Goal: Task Accomplishment & Management: Manage account settings

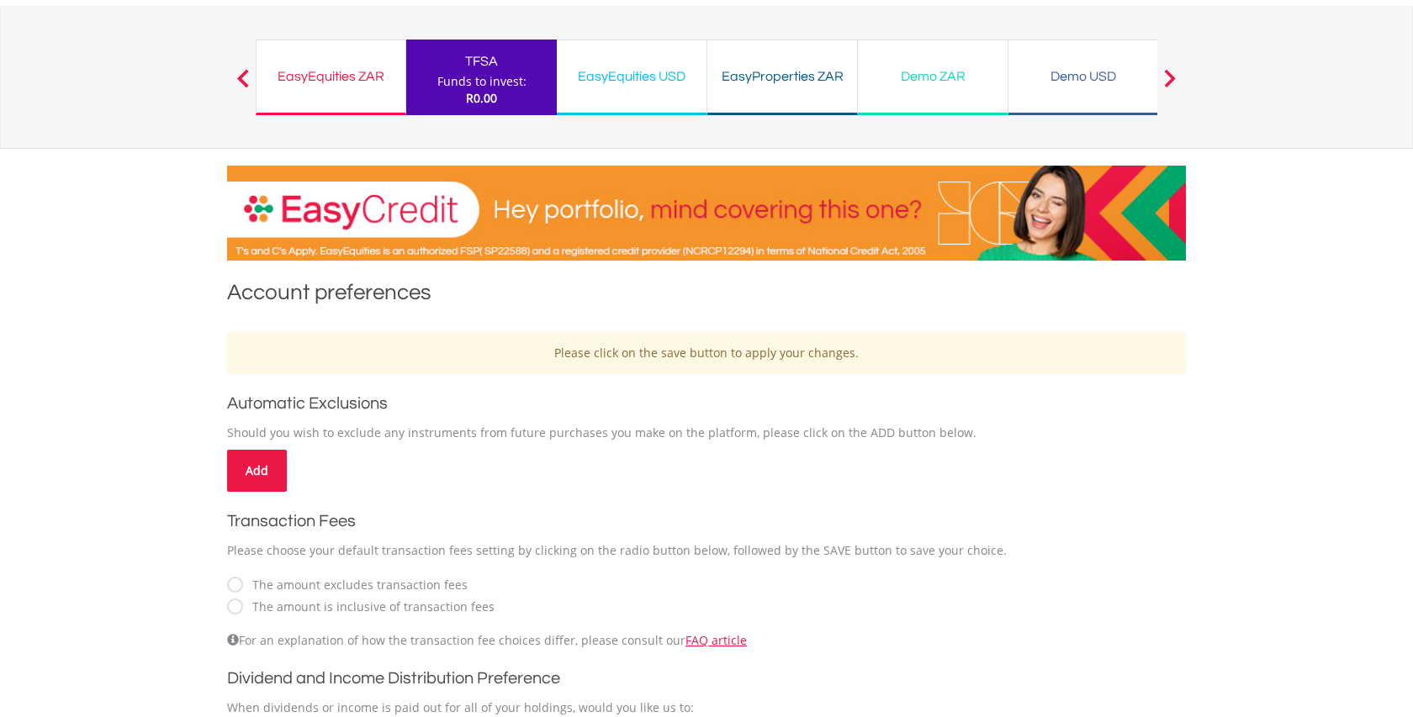
scroll to position [87, 0]
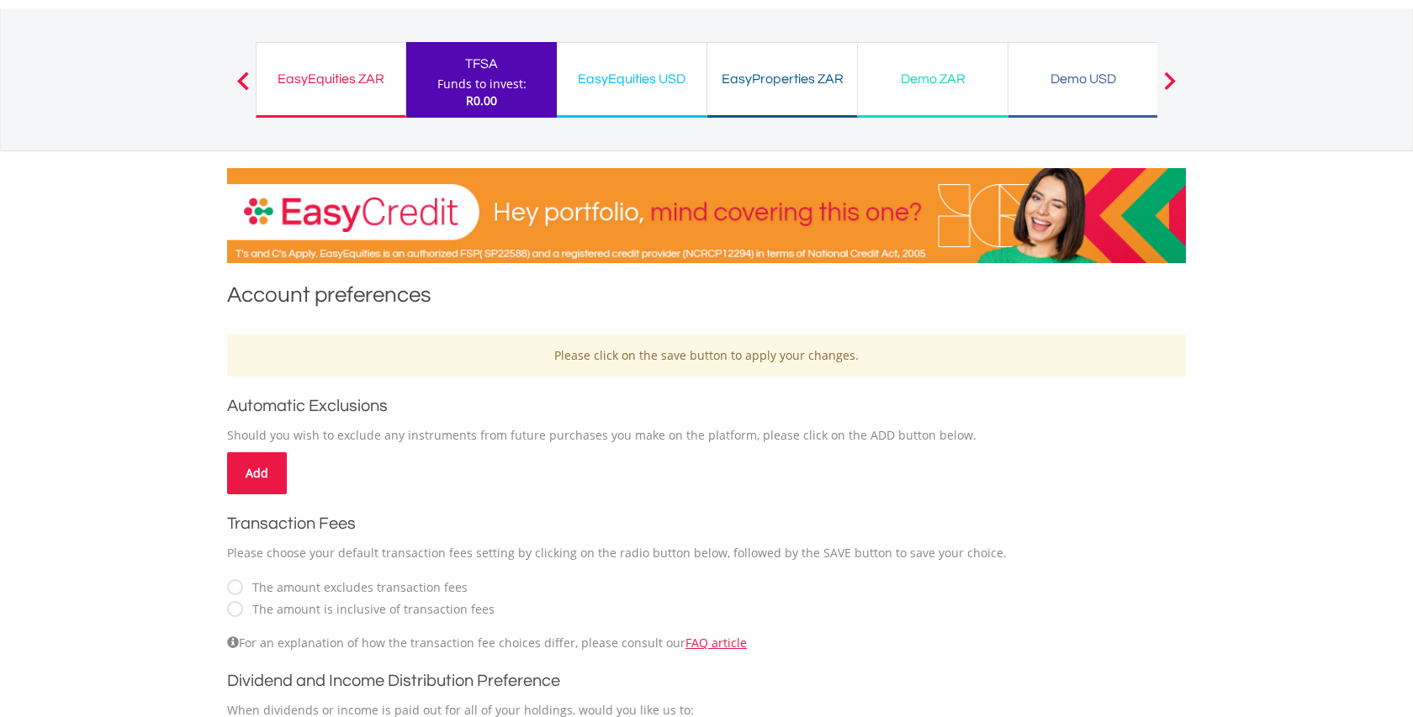
click at [244, 609] on label "The amount is inclusive of transaction fees" at bounding box center [369, 609] width 251 height 17
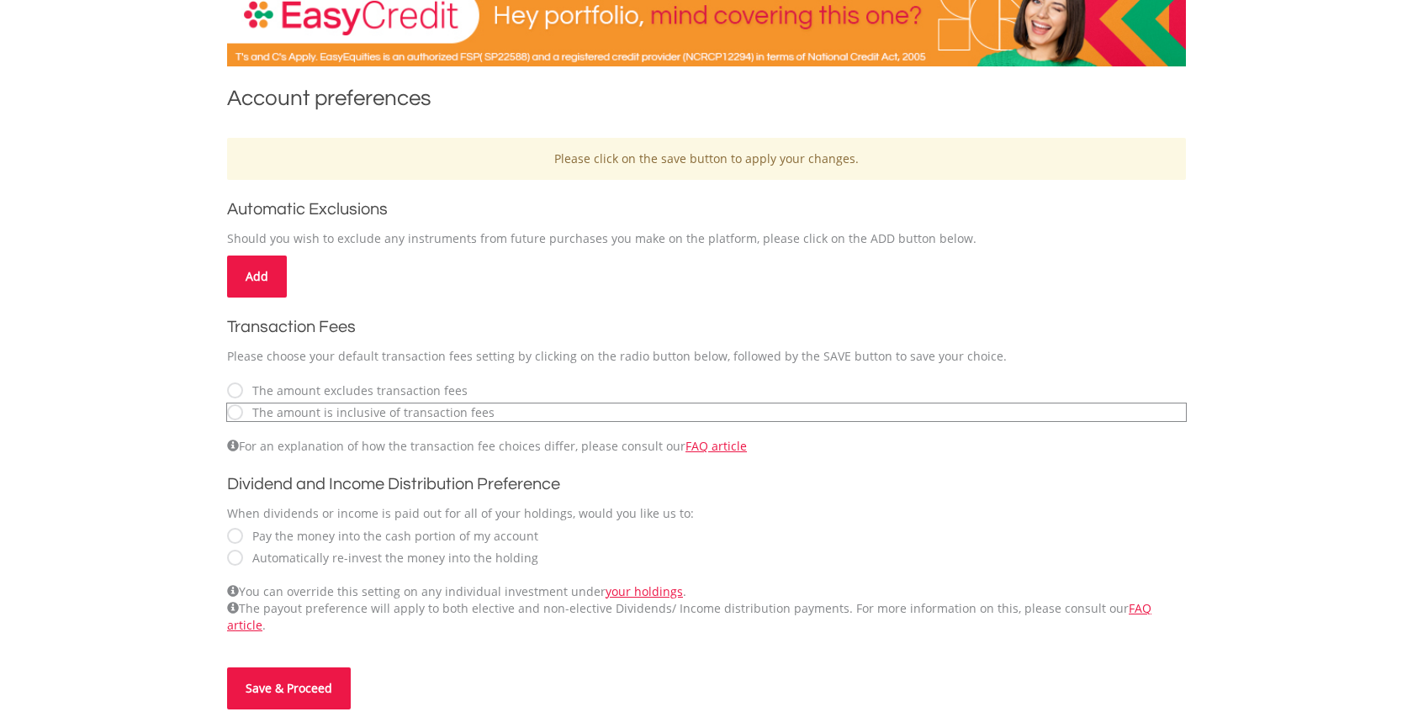
scroll to position [289, 0]
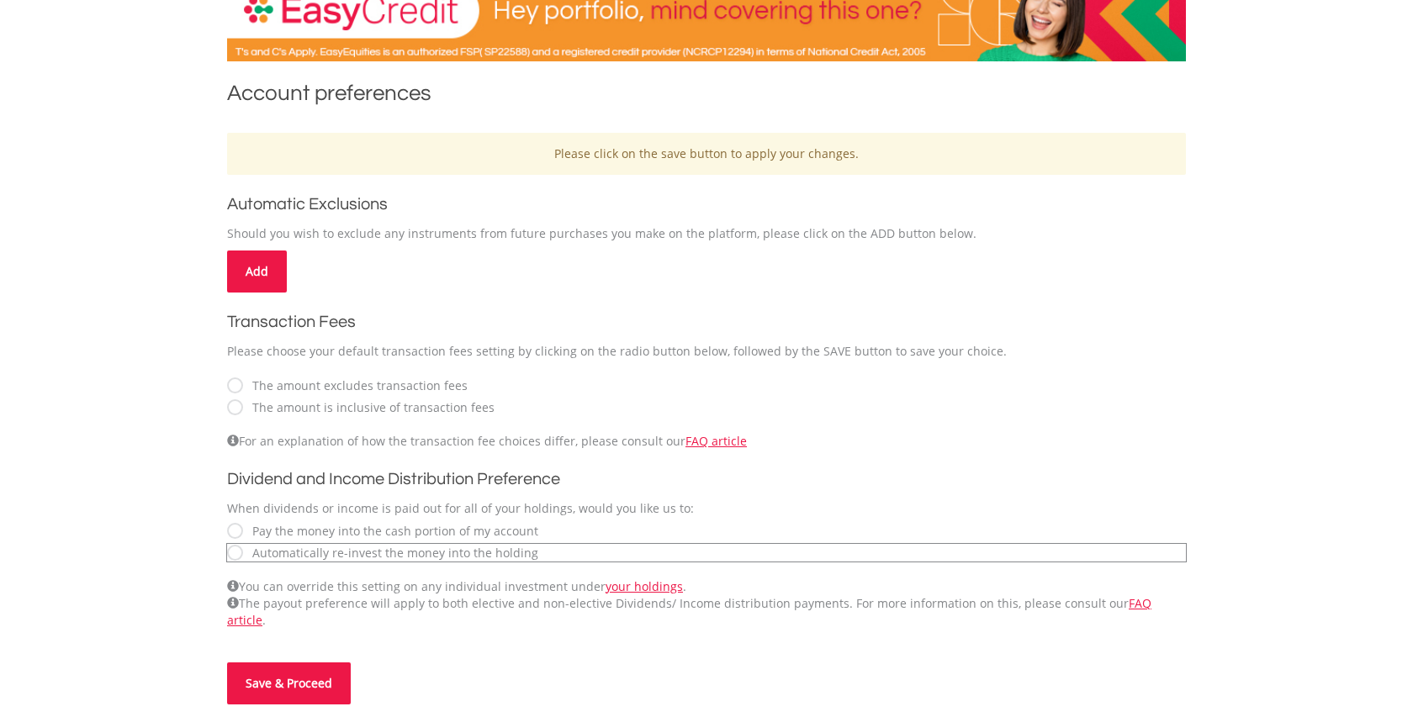
click at [309, 674] on button "Save & Proceed" at bounding box center [289, 684] width 124 height 42
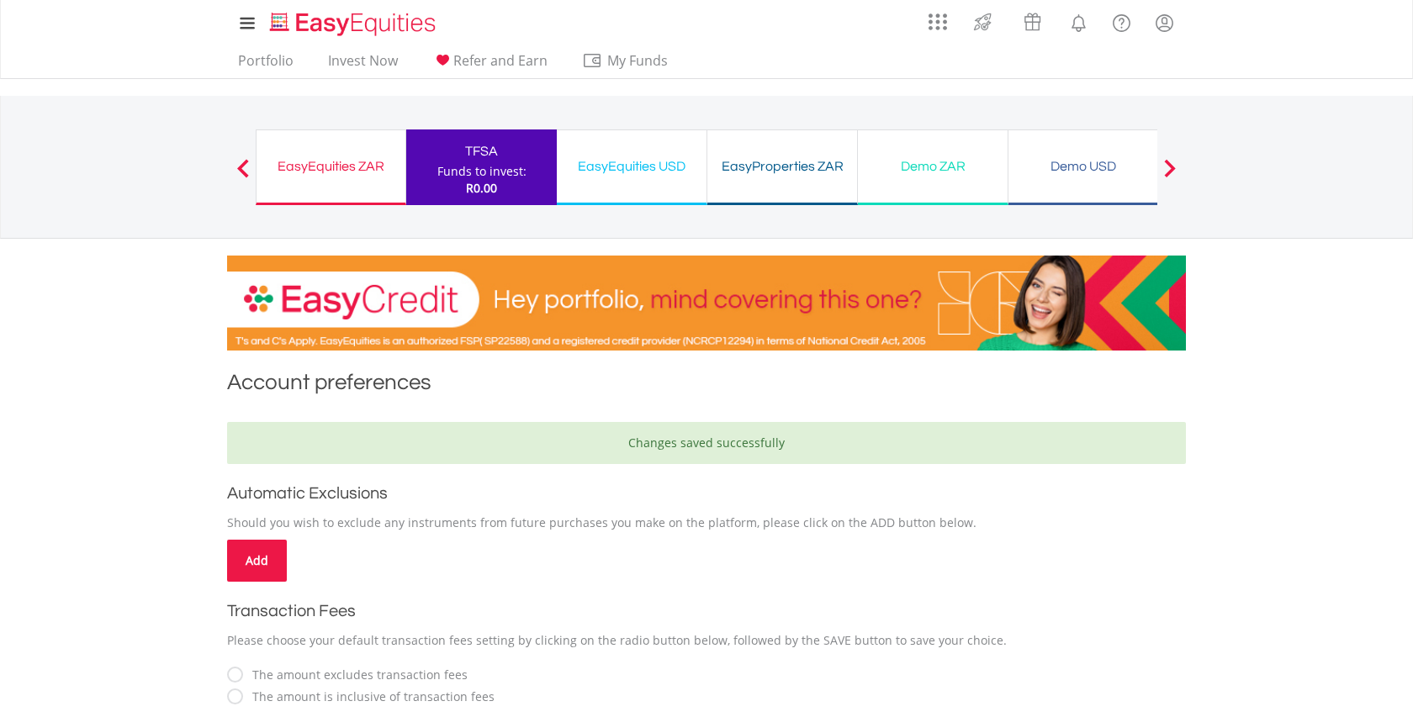
click at [314, 171] on div "EasyEquities ZAR" at bounding box center [331, 167] width 129 height 24
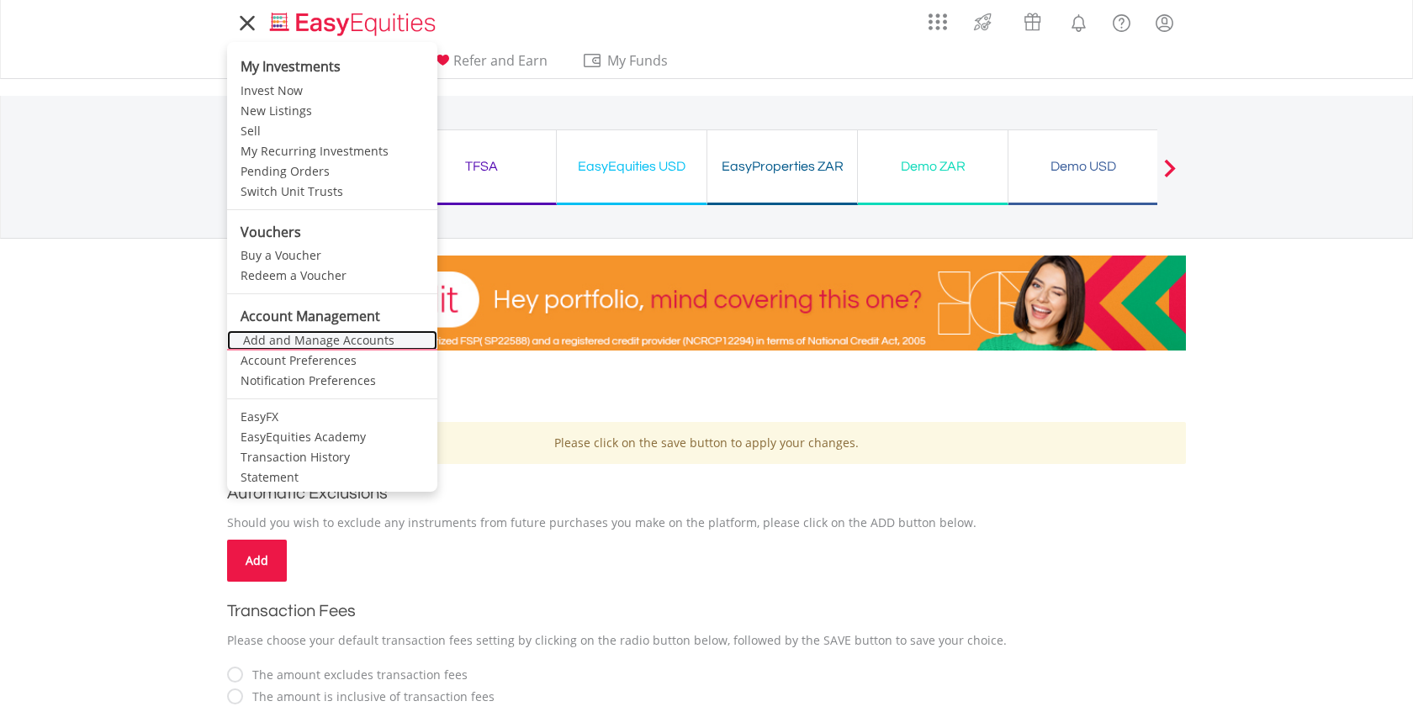
click at [332, 341] on link "Add and Manage Accounts" at bounding box center [332, 341] width 210 height 20
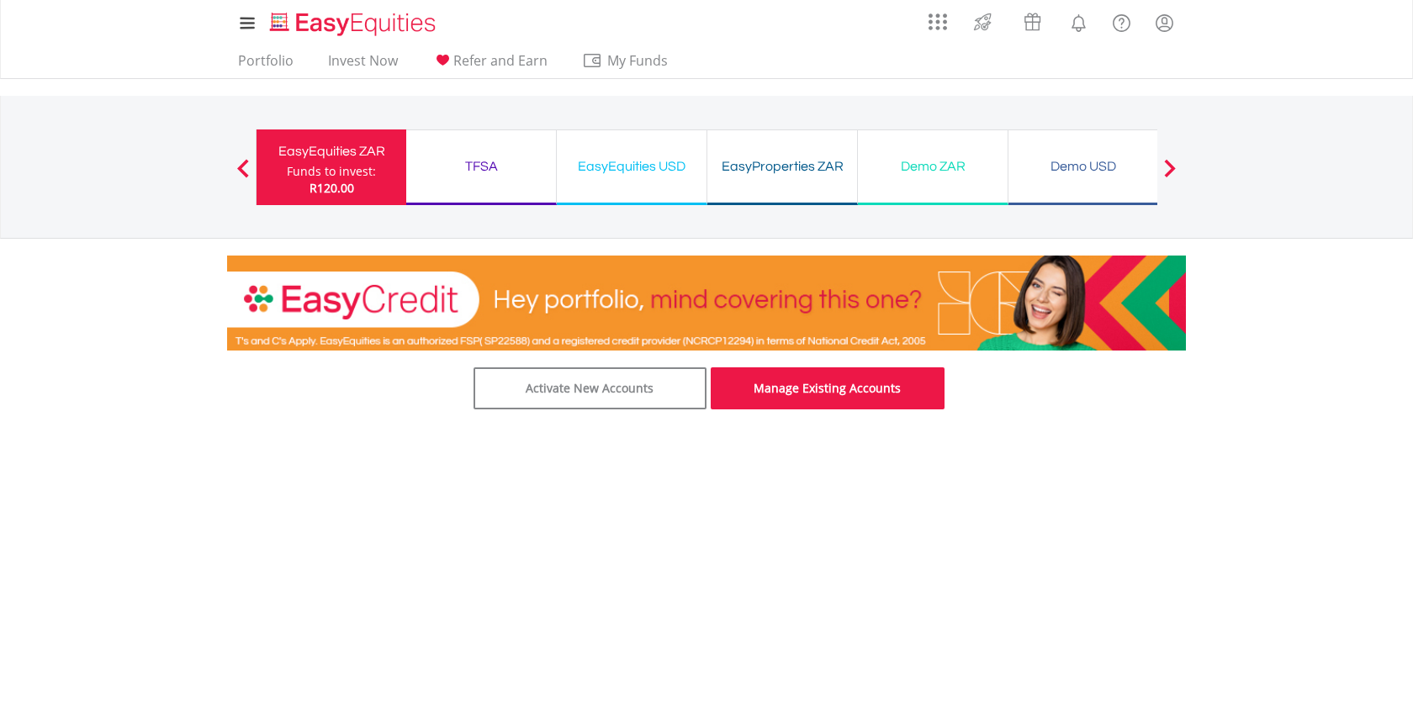
click at [791, 389] on link "Manage Existing Accounts" at bounding box center [828, 389] width 234 height 42
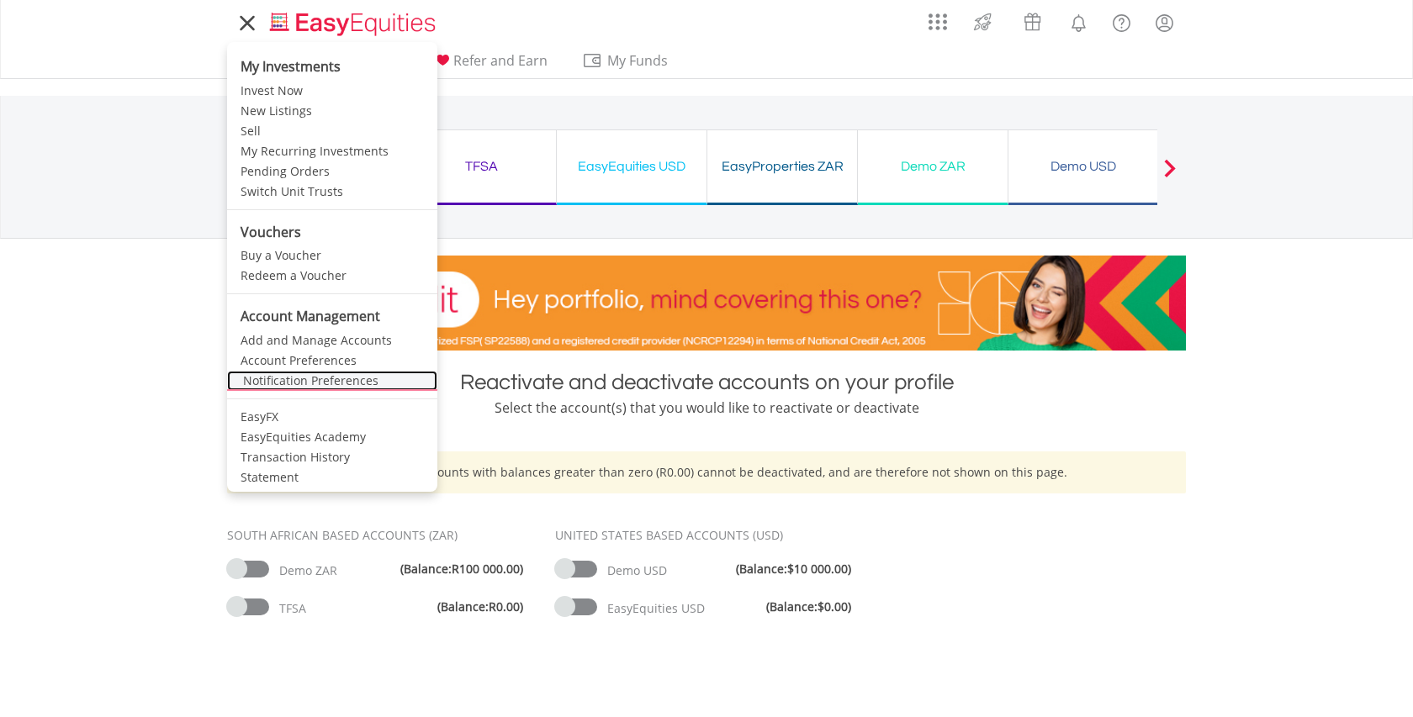
click at [299, 383] on link "Notification Preferences" at bounding box center [332, 381] width 210 height 20
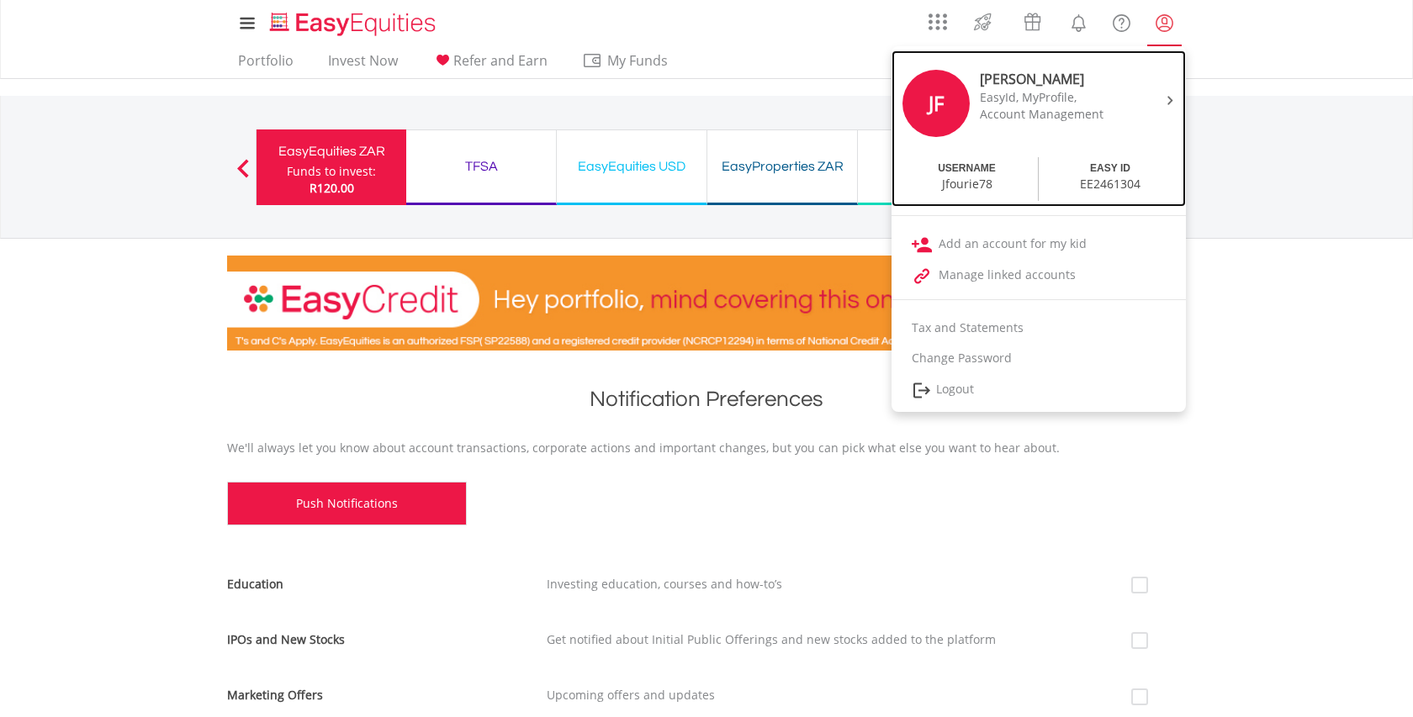
click at [1169, 101] on img at bounding box center [1170, 100] width 6 height 9
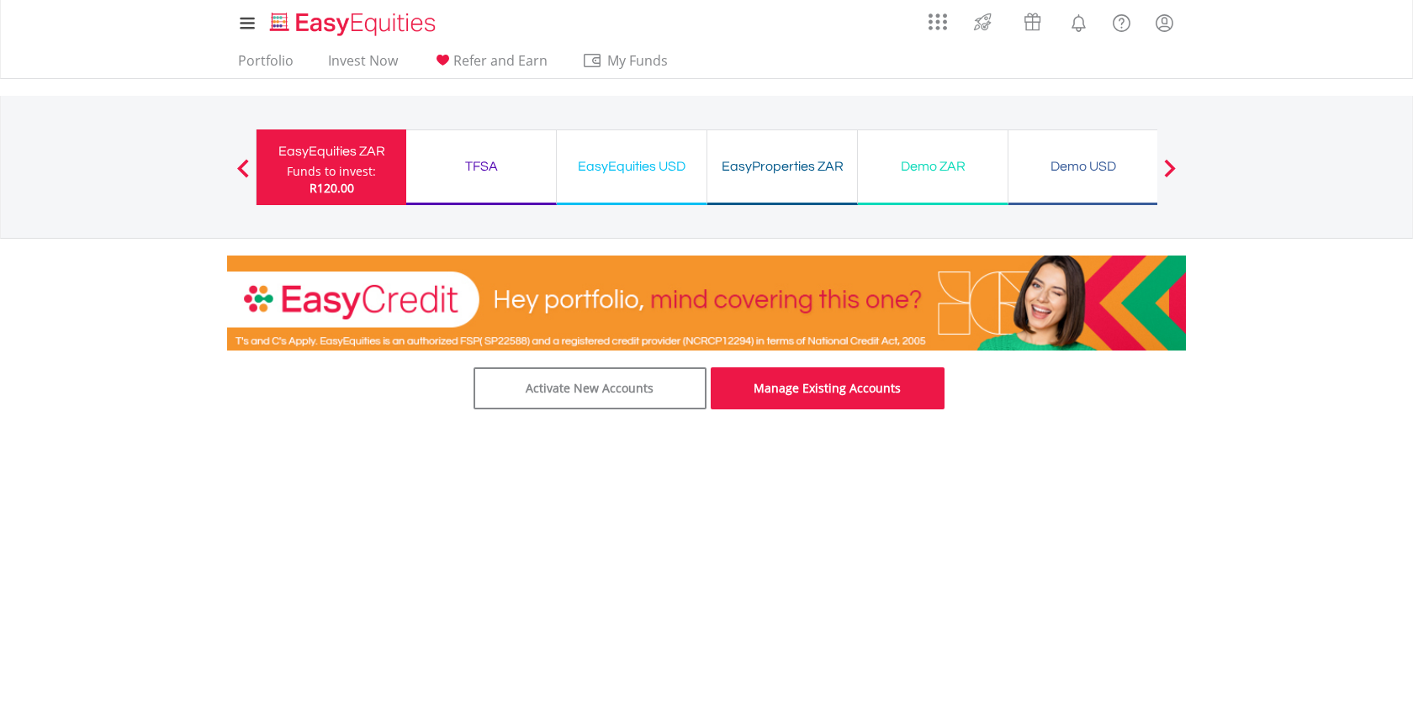
click at [830, 383] on link "Manage Existing Accounts" at bounding box center [828, 389] width 234 height 42
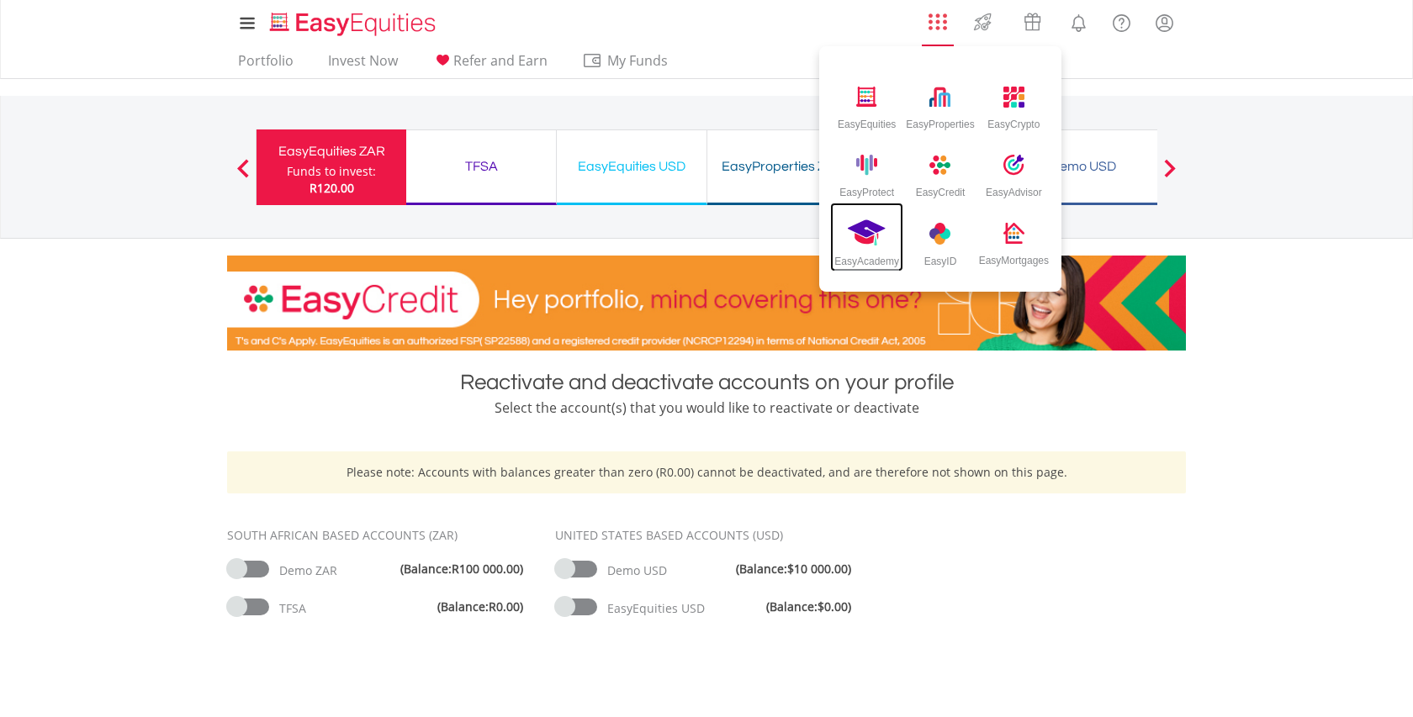
click at [868, 251] on div "EasyAcademy" at bounding box center [866, 258] width 65 height 19
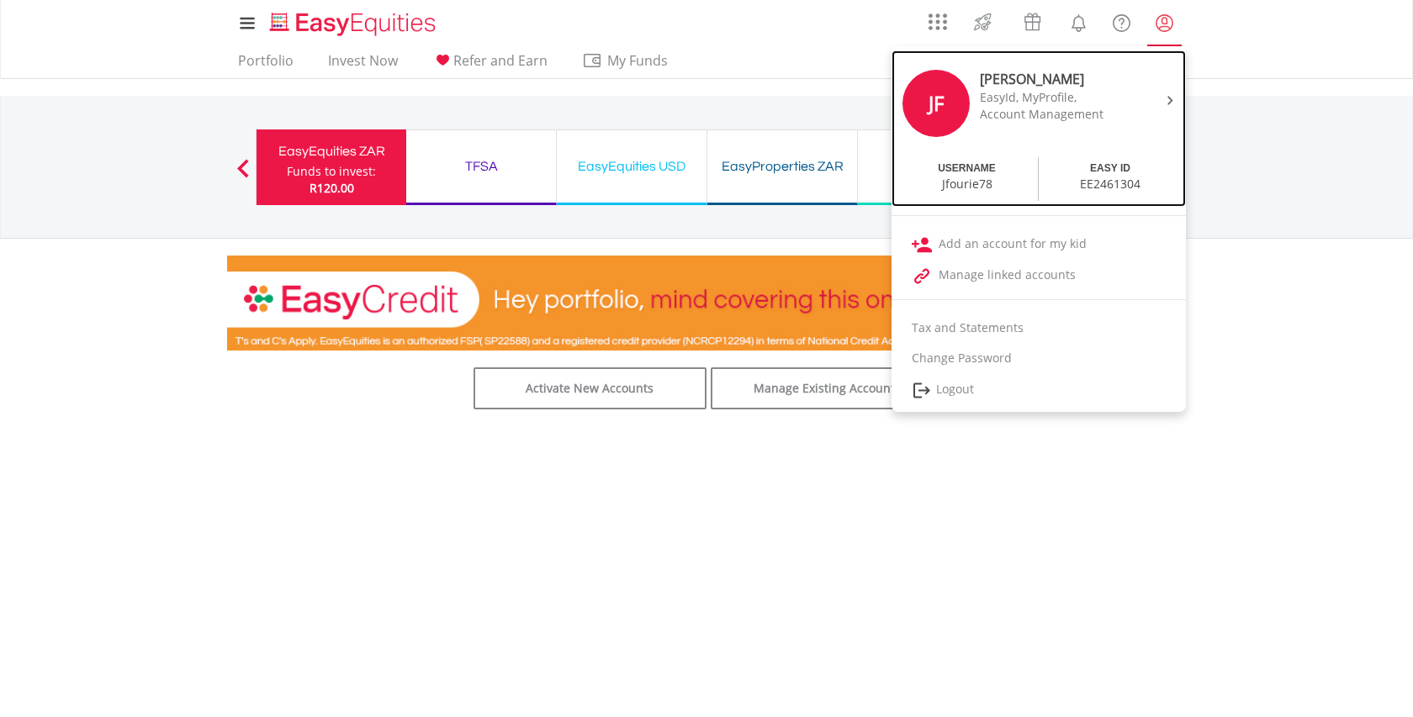
click at [1171, 99] on img at bounding box center [1170, 100] width 6 height 9
